Goal: Task Accomplishment & Management: Complete application form

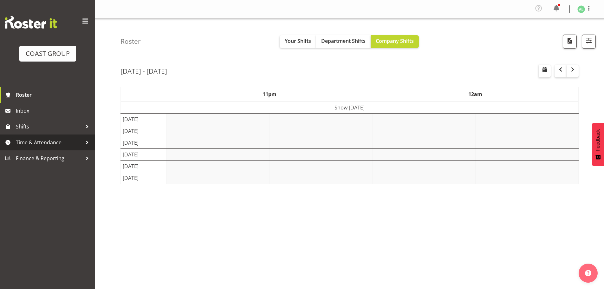
click at [42, 142] on span "Time & Attendance" at bounding box center [49, 143] width 67 height 10
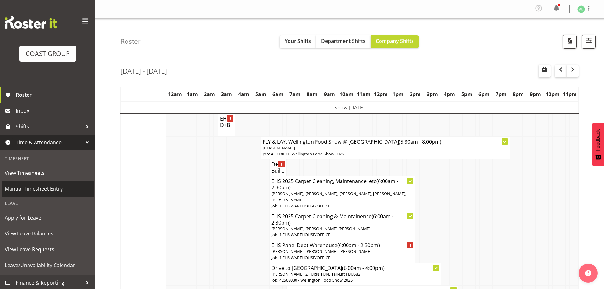
click at [23, 187] on span "Manual Timesheet Entry" at bounding box center [48, 189] width 86 height 10
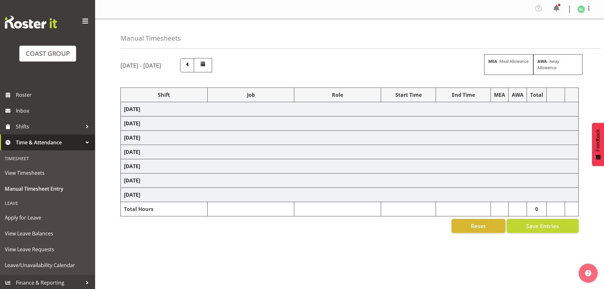
select select "10290"
select select "10496"
select select "9932"
select select "10251"
select select "10205"
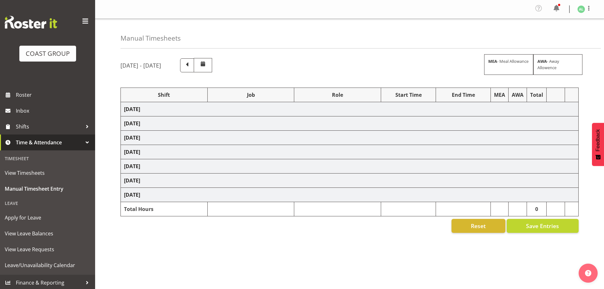
select select "9932"
select select "10243"
select select "10191"
select select "9051"
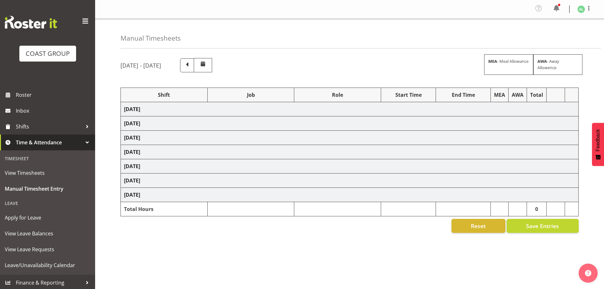
select select "10496"
select select "10243"
select select "10496"
select select "10251"
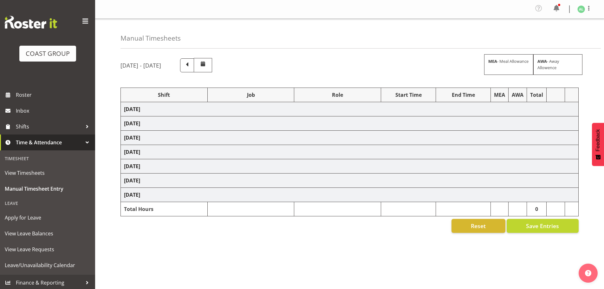
select select "9033"
select select "9932"
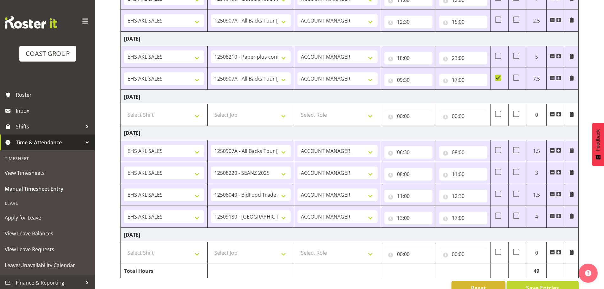
scroll to position [369, 0]
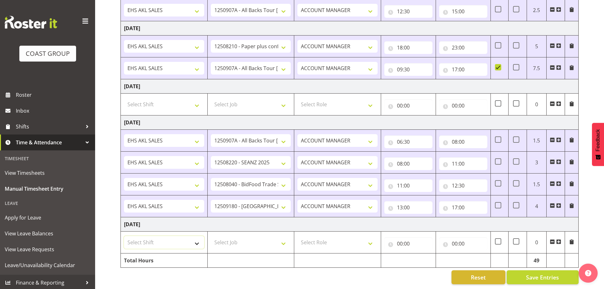
click at [145, 236] on select "Select Shift EHS AKL SALES" at bounding box center [164, 242] width 80 height 13
select select "1327"
click at [124, 236] on select "Select Shift EHS AKL SALES" at bounding box center [164, 242] width 80 height 13
click at [218, 238] on select "Select Job 1 Carlton Events 1 [PERSON_NAME][GEOGRAPHIC_DATA] 1 [PERSON_NAME][GE…" at bounding box center [251, 242] width 80 height 13
select select "9932"
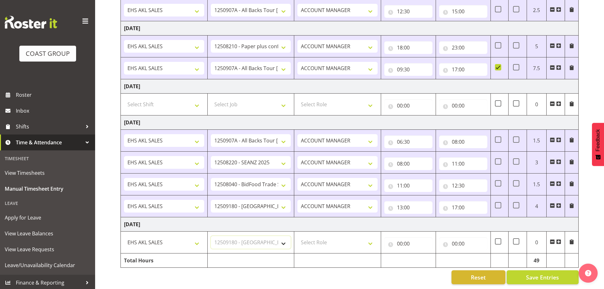
click at [211, 236] on select "Select Job 1 Carlton Events 1 [PERSON_NAME][GEOGRAPHIC_DATA] 1 [PERSON_NAME][GE…" at bounding box center [251, 242] width 80 height 13
click at [309, 241] on select "Select Role ACCOUNT MANAGER Account Manager" at bounding box center [337, 242] width 80 height 13
select select "197"
click at [297, 236] on select "Select Role ACCOUNT MANAGER Account Manager" at bounding box center [337, 242] width 80 height 13
click at [404, 238] on input "00:00" at bounding box center [408, 243] width 48 height 13
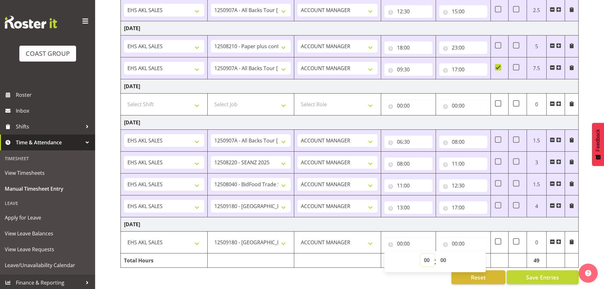
click at [426, 254] on select "00 01 02 03 04 05 06 07 08 09 10 11 12 13 14 15 16 17 18 19 20 21 22 23" at bounding box center [427, 259] width 14 height 13
select select "6"
click at [420, 253] on select "00 01 02 03 04 05 06 07 08 09 10 11 12 13 14 15 16 17 18 19 20 21 22 23" at bounding box center [427, 259] width 14 height 13
type input "06:00"
click at [445, 256] on select "00 01 02 03 04 05 06 07 08 09 10 11 12 13 14 15 16 17 18 19 20 21 22 23 24 25 2…" at bounding box center [444, 259] width 14 height 13
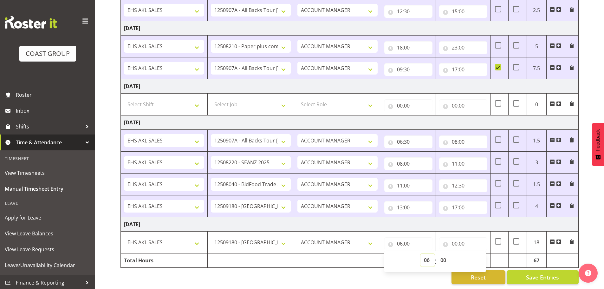
click at [427, 256] on select "00 01 02 03 04 05 06 07 08 09 10 11 12 13 14 15 16 17 18 19 20 21 22 23" at bounding box center [427, 259] width 14 height 13
select select "7"
click at [420, 253] on select "00 01 02 03 04 05 06 07 08 09 10 11 12 13 14 15 16 17 18 19 20 21 22 23" at bounding box center [427, 259] width 14 height 13
type input "07:00"
click at [457, 242] on input "00:00" at bounding box center [463, 243] width 48 height 13
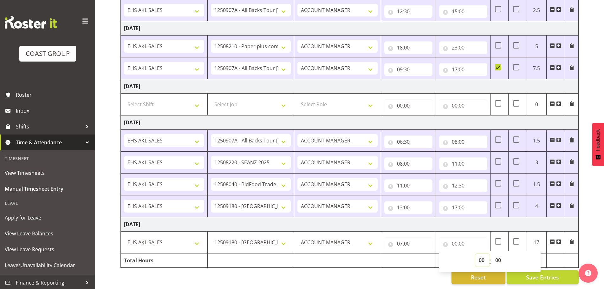
click at [478, 255] on select "00 01 02 03 04 05 06 07 08 09 10 11 12 13 14 15 16 17 18 19 20 21 22 23" at bounding box center [482, 259] width 14 height 13
select select "12"
click at [475, 253] on select "00 01 02 03 04 05 06 07 08 09 10 11 12 13 14 15 16 17 18 19 20 21 22 23" at bounding box center [482, 259] width 14 height 13
type input "12:00"
click at [558, 239] on span at bounding box center [558, 241] width 5 height 5
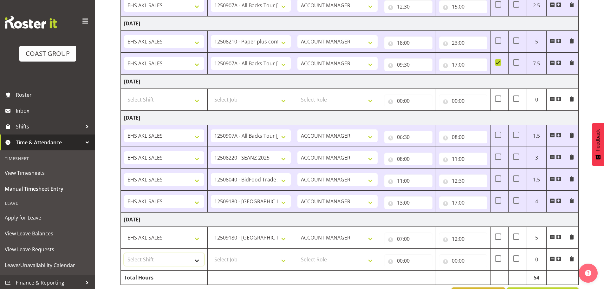
click at [150, 260] on select "Select Shift EHS AKL SALES" at bounding box center [164, 259] width 80 height 13
select select "1327"
click at [124, 253] on select "Select Shift EHS AKL SALES" at bounding box center [164, 259] width 80 height 13
click at [240, 260] on select "Select Job 1 Carlton Events 1 [PERSON_NAME][GEOGRAPHIC_DATA] 1 [PERSON_NAME][GE…" at bounding box center [251, 259] width 80 height 13
select select "10496"
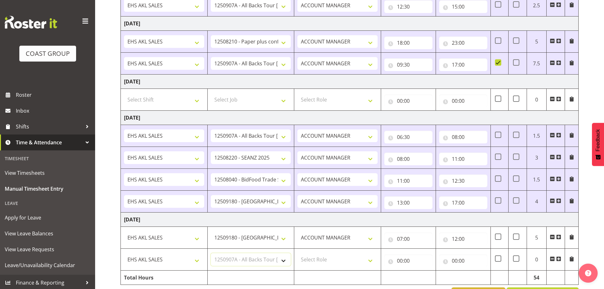
click at [211, 253] on select "Select Job 1 Carlton Events 1 [PERSON_NAME][GEOGRAPHIC_DATA] 1 [PERSON_NAME][GE…" at bounding box center [251, 259] width 80 height 13
click at [312, 264] on select "Select Role ACCOUNT MANAGER Account Manager" at bounding box center [337, 259] width 80 height 13
select select "197"
click at [297, 253] on select "Select Role ACCOUNT MANAGER Account Manager" at bounding box center [337, 259] width 80 height 13
click at [404, 261] on input "00:00" at bounding box center [408, 260] width 48 height 13
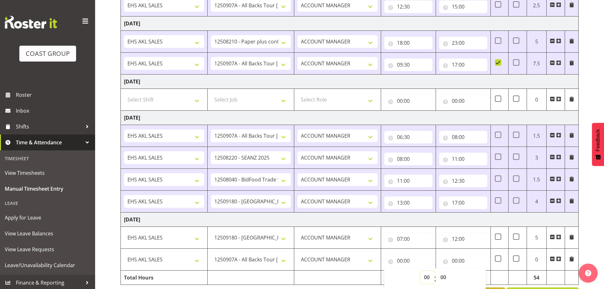
click at [421, 275] on select "00 01 02 03 04 05 06 07 08 09 10 11 12 13 14 15 16 17 18 19 20 21 22 23" at bounding box center [427, 277] width 14 height 13
select select "12"
click at [420, 271] on select "00 01 02 03 04 05 06 07 08 09 10 11 12 13 14 15 16 17 18 19 20 21 22 23" at bounding box center [427, 277] width 14 height 13
type input "12:00"
click at [444, 276] on select "00 01 02 03 04 05 06 07 08 09 10 11 12 13 14 15 16 17 18 19 20 21 22 23 24 25 2…" at bounding box center [444, 277] width 14 height 13
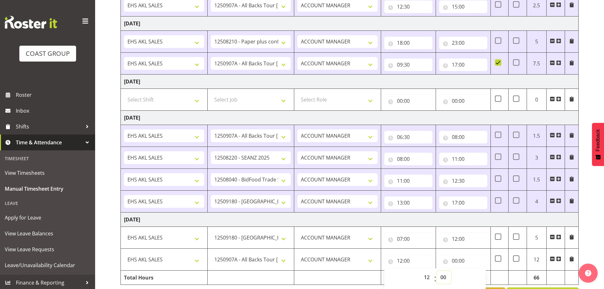
select select "30"
click at [437, 271] on select "00 01 02 03 04 05 06 07 08 09 10 11 12 13 14 15 16 17 18 19 20 21 22 23 24 25 2…" at bounding box center [444, 277] width 14 height 13
type input "12:30"
click at [455, 259] on input "00:00" at bounding box center [463, 260] width 48 height 13
click at [482, 274] on select "00 01 02 03 04 05 06 07 08 09 10 11 12 13 14 15 16 17 18 19 20 21 22 23" at bounding box center [482, 277] width 14 height 13
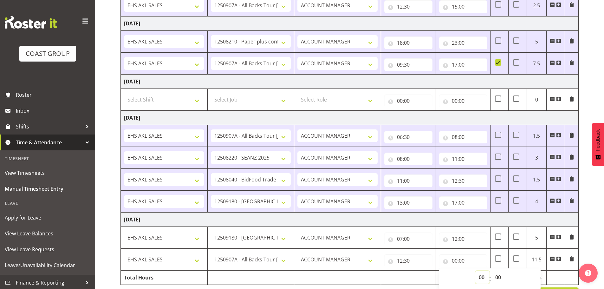
select select "17"
click at [475, 271] on select "00 01 02 03 04 05 06 07 08 09 10 11 12 13 14 15 16 17 18 19 20 21 22 23" at bounding box center [482, 277] width 14 height 13
type input "17:00"
click at [557, 259] on span at bounding box center [558, 258] width 5 height 5
click at [159, 277] on select "Select Shift EHS AKL SALES" at bounding box center [164, 281] width 80 height 13
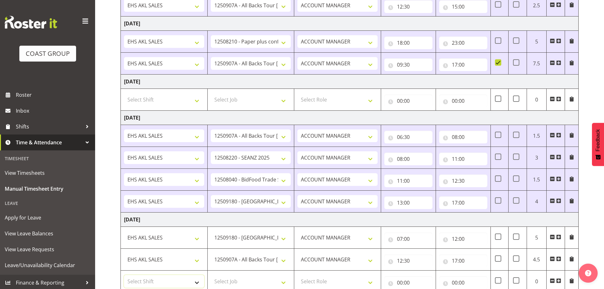
select select "1327"
click at [124, 275] on select "Select Shift EHS AKL SALES" at bounding box center [164, 281] width 80 height 13
click at [219, 279] on select "Select Job 1 Carlton Events 1 [PERSON_NAME][GEOGRAPHIC_DATA] 1 [PERSON_NAME][GE…" at bounding box center [251, 281] width 80 height 13
click at [466, 262] on input "17:00" at bounding box center [463, 260] width 48 height 13
click at [498, 279] on select "00 01 02 03 04 05 06 07 08 09 10 11 12 13 14 15 16 17 18 19 20 21 22 23 24 25 2…" at bounding box center [498, 277] width 14 height 13
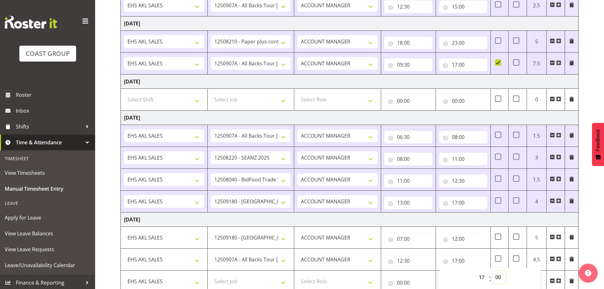
select select "30"
click at [491, 271] on select "00 01 02 03 04 05 06 07 08 09 10 11 12 13 14 15 16 17 18 19 20 21 22 23 24 25 2…" at bounding box center [498, 277] width 14 height 13
type input "17:30"
click at [409, 282] on input "00:00" at bounding box center [408, 282] width 48 height 13
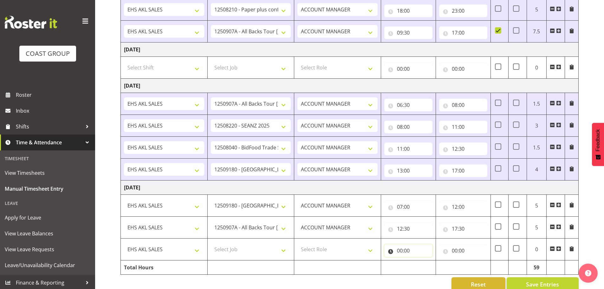
scroll to position [413, 0]
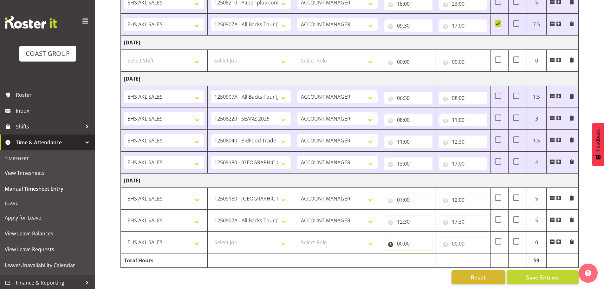
click at [400, 241] on input "00:00" at bounding box center [408, 243] width 48 height 13
click at [427, 255] on select "00 01 02 03 04 05 06 07 08 09 10 11 12 13 14 15 16 17 18 19 20 21 22 23" at bounding box center [427, 259] width 14 height 13
select select "17"
click at [420, 253] on select "00 01 02 03 04 05 06 07 08 09 10 11 12 13 14 15 16 17 18 19 20 21 22 23" at bounding box center [427, 259] width 14 height 13
type input "17:00"
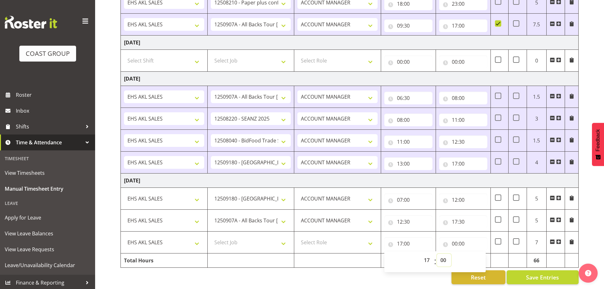
click at [440, 256] on select "00 01 02 03 04 05 06 07 08 09 10 11 12 13 14 15 16 17 18 19 20 21 22 23 24 25 2…" at bounding box center [444, 259] width 14 height 13
select select "30"
click at [437, 253] on select "00 01 02 03 04 05 06 07 08 09 10 11 12 13 14 15 16 17 18 19 20 21 22 23 24 25 2…" at bounding box center [444, 259] width 14 height 13
type input "17:30"
click at [458, 237] on input "00:00" at bounding box center [463, 243] width 48 height 13
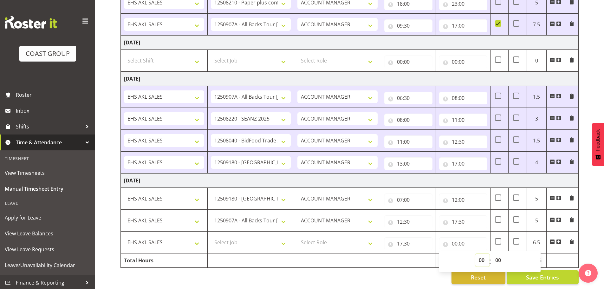
click at [484, 255] on select "00 01 02 03 04 05 06 07 08 09 10 11 12 13 14 15 16 17 18 19 20 21 22 23" at bounding box center [482, 259] width 14 height 13
select select "18"
click at [475, 253] on select "00 01 02 03 04 05 06 07 08 09 10 11 12 13 14 15 16 17 18 19 20 21 22 23" at bounding box center [482, 259] width 14 height 13
type input "18:00"
click at [496, 253] on select "00 01 02 03 04 05 06 07 08 09 10 11 12 13 14 15 16 17 18 19 20 21 22 23 24 25 2…" at bounding box center [498, 259] width 14 height 13
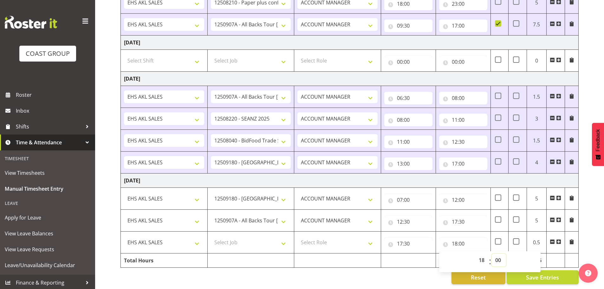
select select "30"
click at [491, 253] on select "00 01 02 03 04 05 06 07 08 09 10 11 12 13 14 15 16 17 18 19 20 21 22 23 24 25 2…" at bounding box center [498, 259] width 14 height 13
type input "18:30"
click at [363, 253] on td at bounding box center [337, 260] width 87 height 14
click at [333, 239] on select "Select Role ACCOUNT MANAGER Account Manager" at bounding box center [337, 242] width 80 height 13
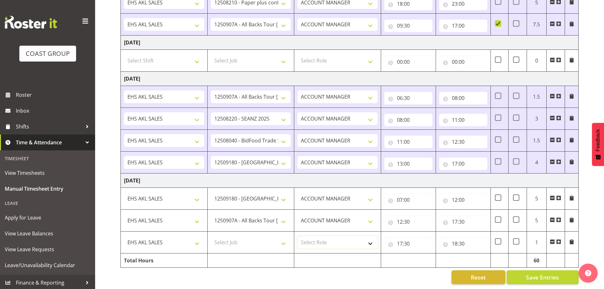
select select "197"
click at [297, 236] on select "Select Role ACCOUNT MANAGER Account Manager" at bounding box center [337, 242] width 80 height 13
click at [224, 239] on select "Select Job 1 Carlton Events 1 [PERSON_NAME][GEOGRAPHIC_DATA] 1 [PERSON_NAME][GE…" at bounding box center [251, 242] width 80 height 13
select select "10251"
click at [211, 236] on select "Select Job 1 Carlton Events 1 [PERSON_NAME][GEOGRAPHIC_DATA] 1 [PERSON_NAME][GE…" at bounding box center [251, 242] width 80 height 13
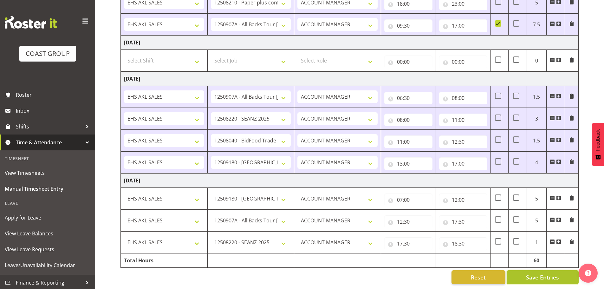
click at [525, 271] on button "Save Entries" at bounding box center [542, 277] width 72 height 14
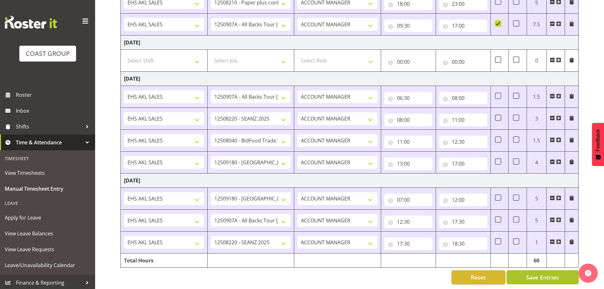
click at [530, 277] on button "Save Entries" at bounding box center [542, 277] width 72 height 14
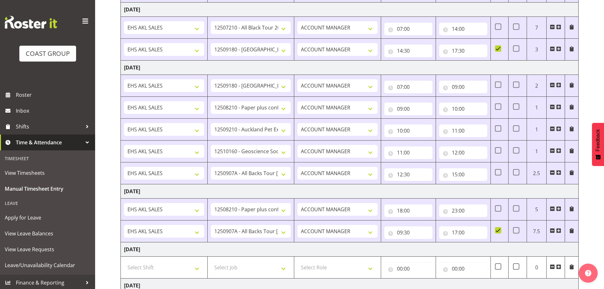
scroll to position [0, 0]
